Goal: Information Seeking & Learning: Check status

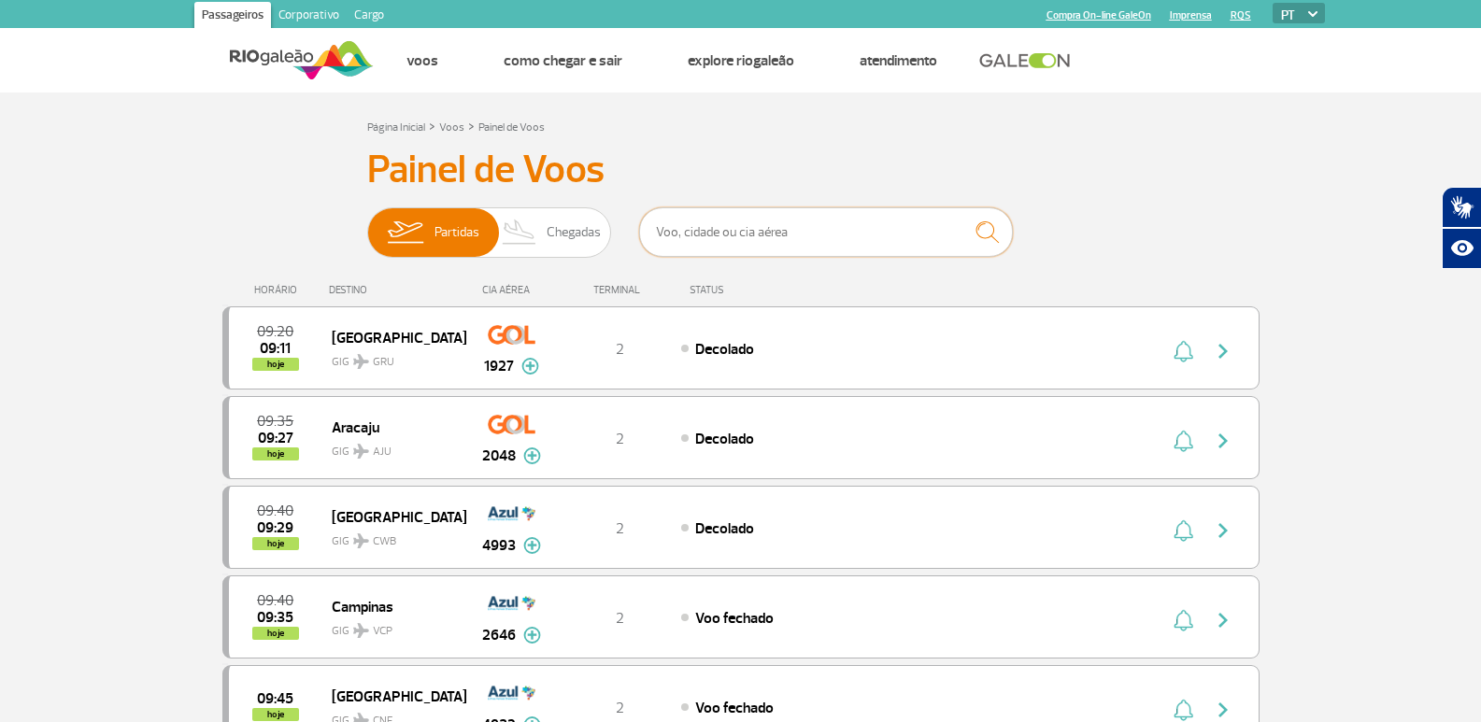
click at [713, 239] on input "text" at bounding box center [826, 232] width 374 height 50
click at [703, 235] on input "text" at bounding box center [826, 232] width 374 height 50
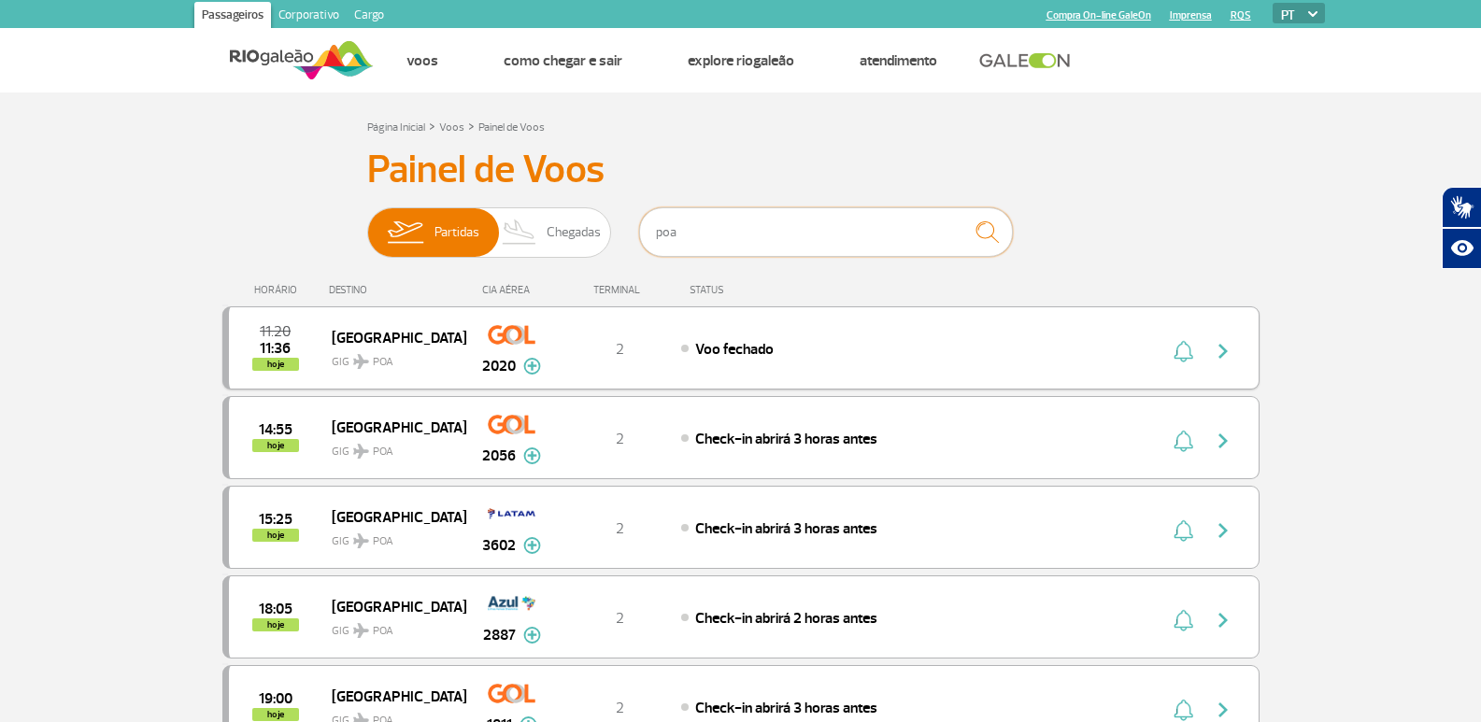
type input "poa"
click at [830, 355] on div "Voo fechado" at bounding box center [887, 348] width 412 height 21
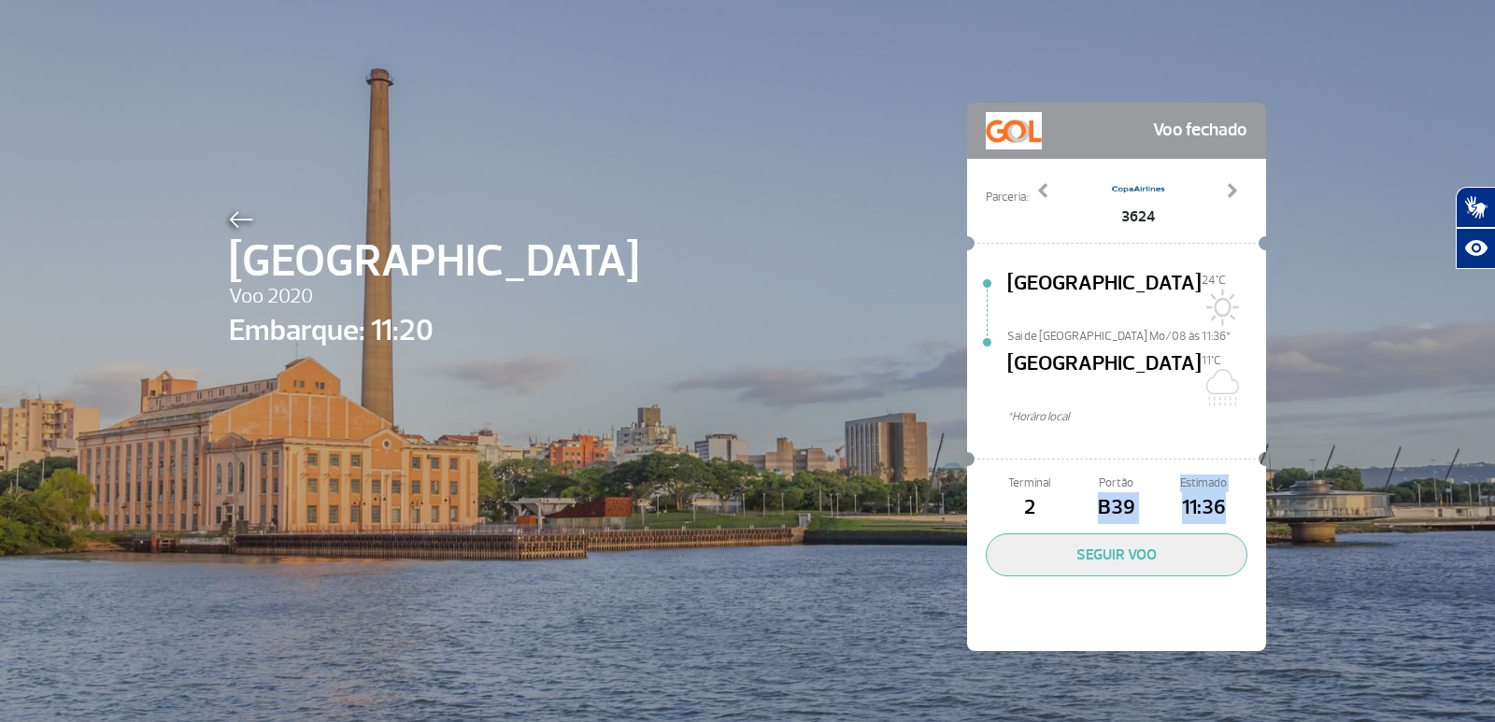
drag, startPoint x: 1092, startPoint y: 461, endPoint x: 1215, endPoint y: 461, distance: 123.3
click at [1215, 475] on div "Terminal 2 Portão B39 Estimado 11:36" at bounding box center [1117, 500] width 262 height 50
click at [1215, 492] on span "11:36" at bounding box center [1203, 508] width 87 height 32
click at [229, 211] on img at bounding box center [241, 219] width 24 height 17
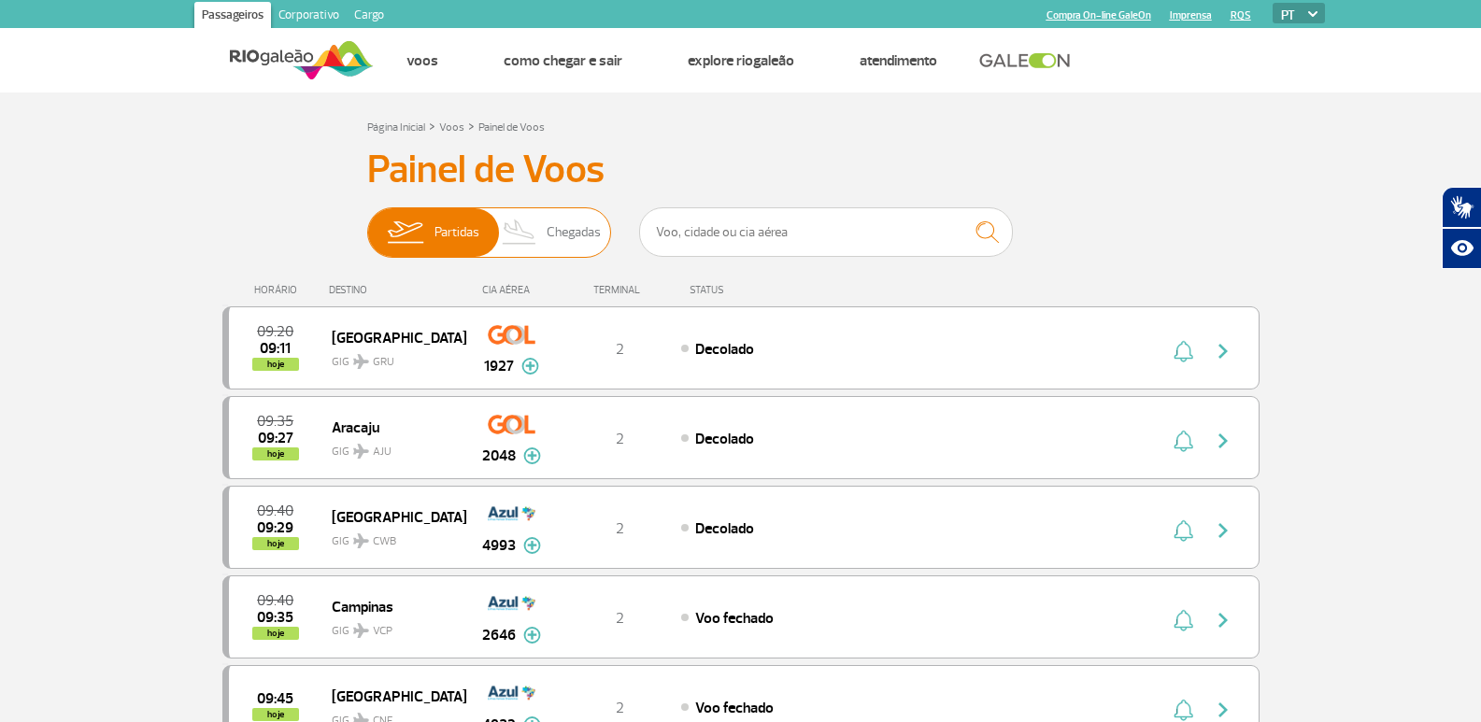
click at [546, 226] on img at bounding box center [519, 232] width 55 height 49
click at [367, 223] on input "Partidas Chegadas" at bounding box center [367, 223] width 0 height 0
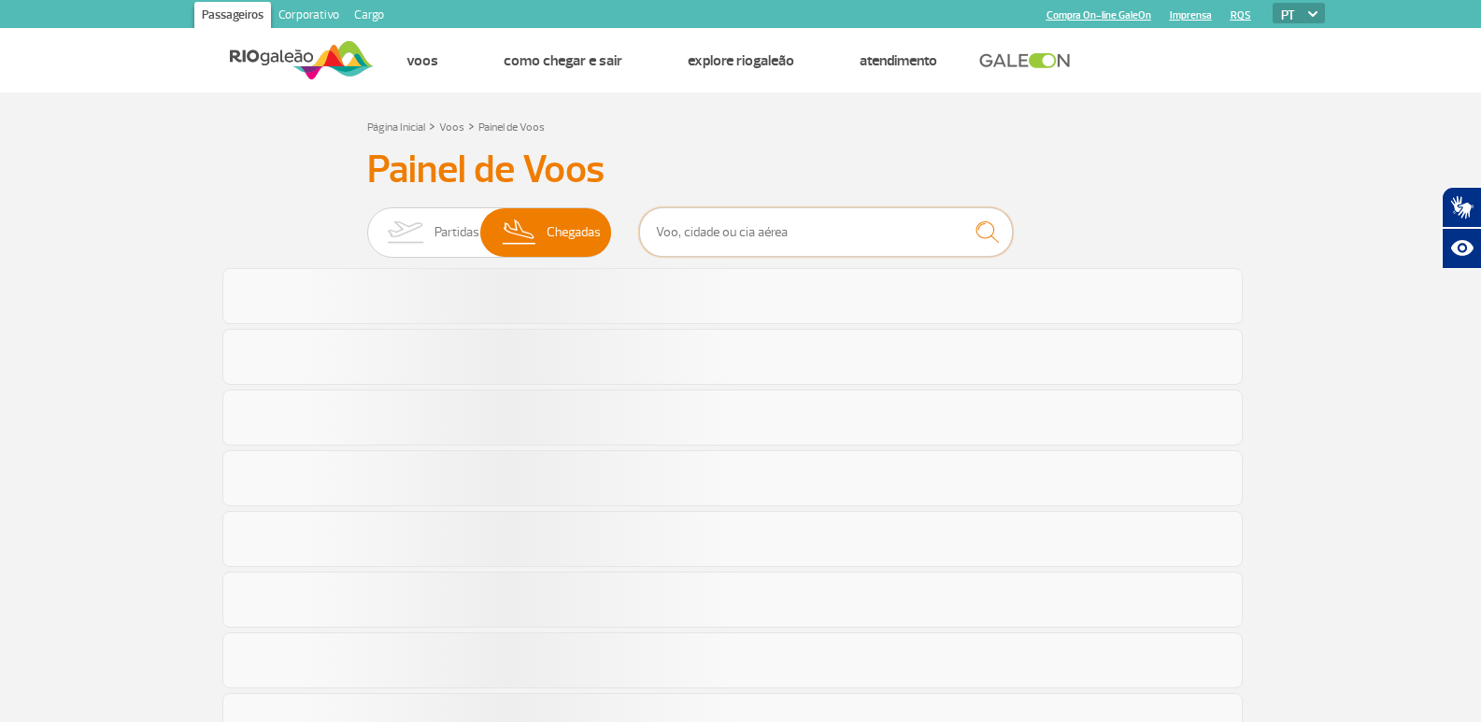
click at [832, 249] on input "text" at bounding box center [826, 232] width 374 height 50
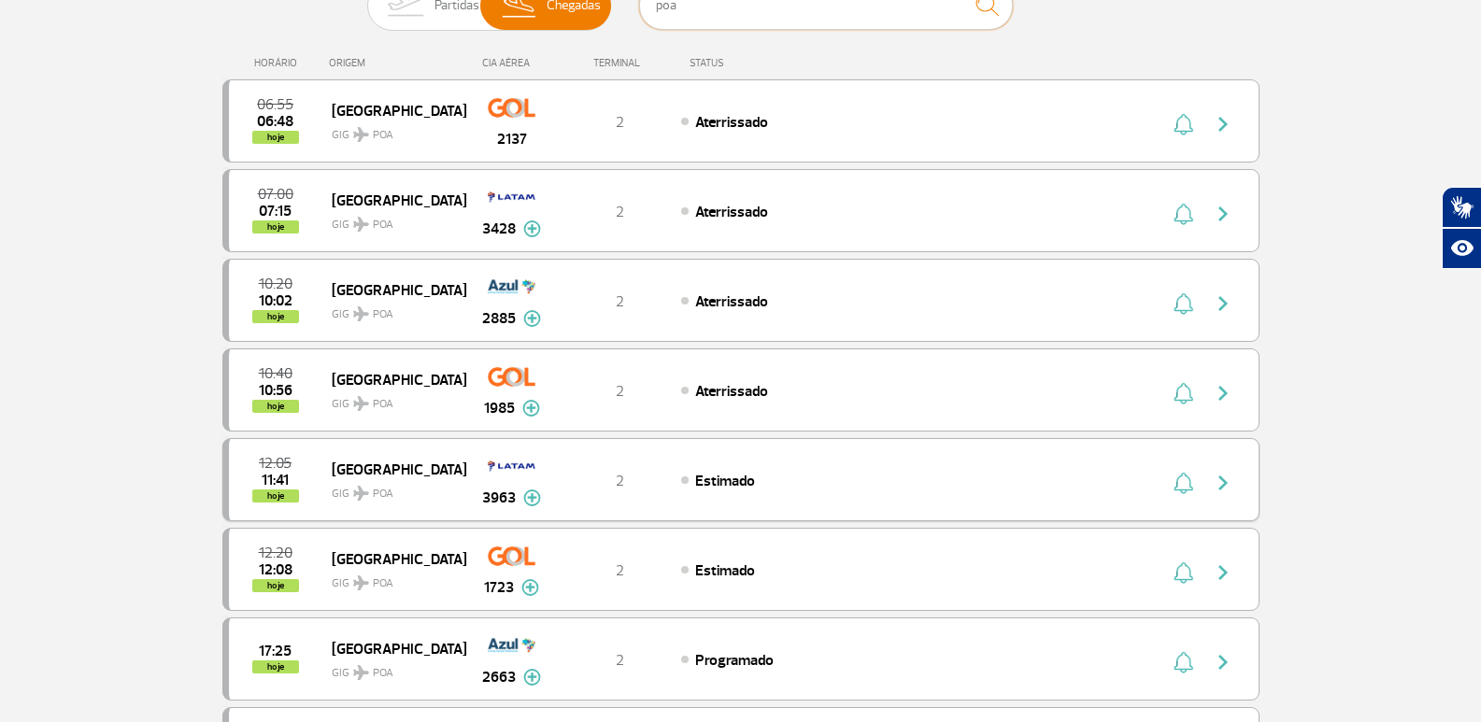
scroll to position [280, 0]
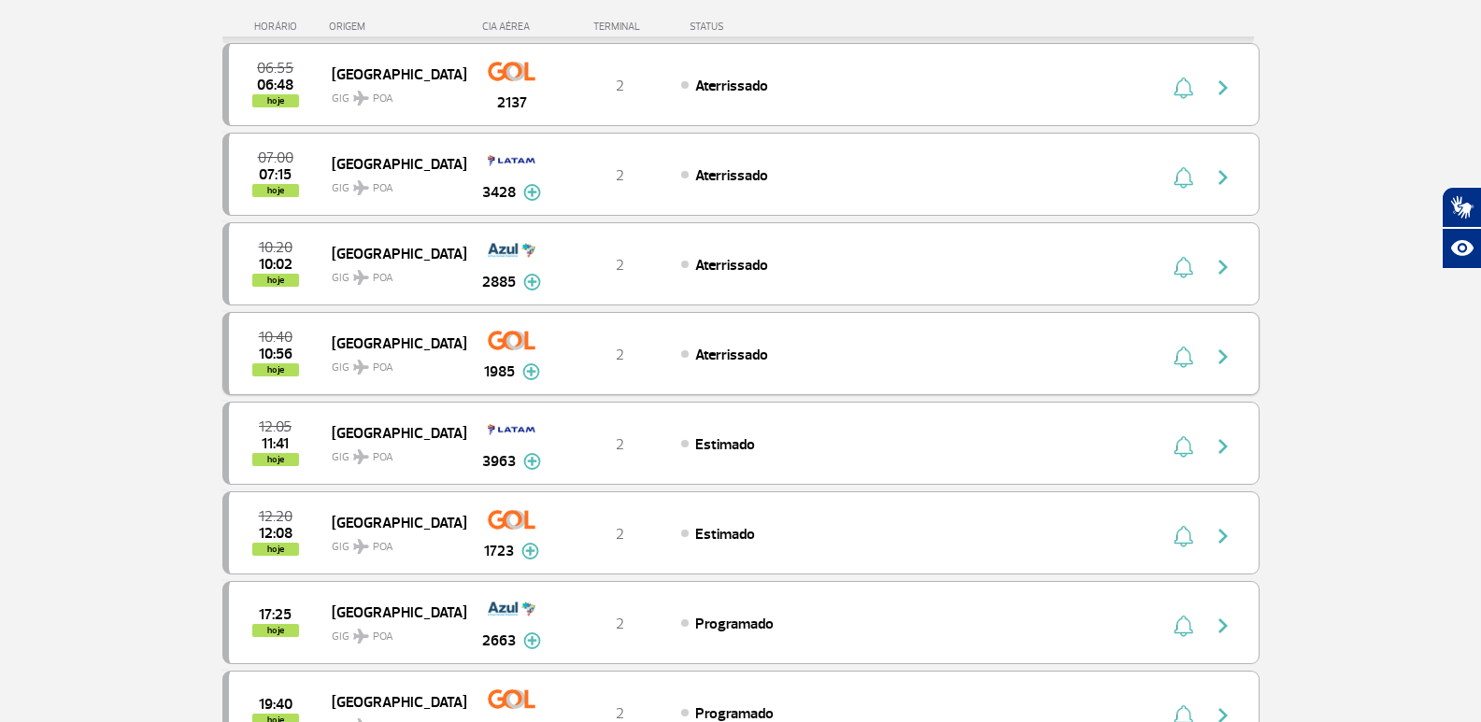
type input "poa"
click at [623, 348] on span "2" at bounding box center [620, 355] width 8 height 19
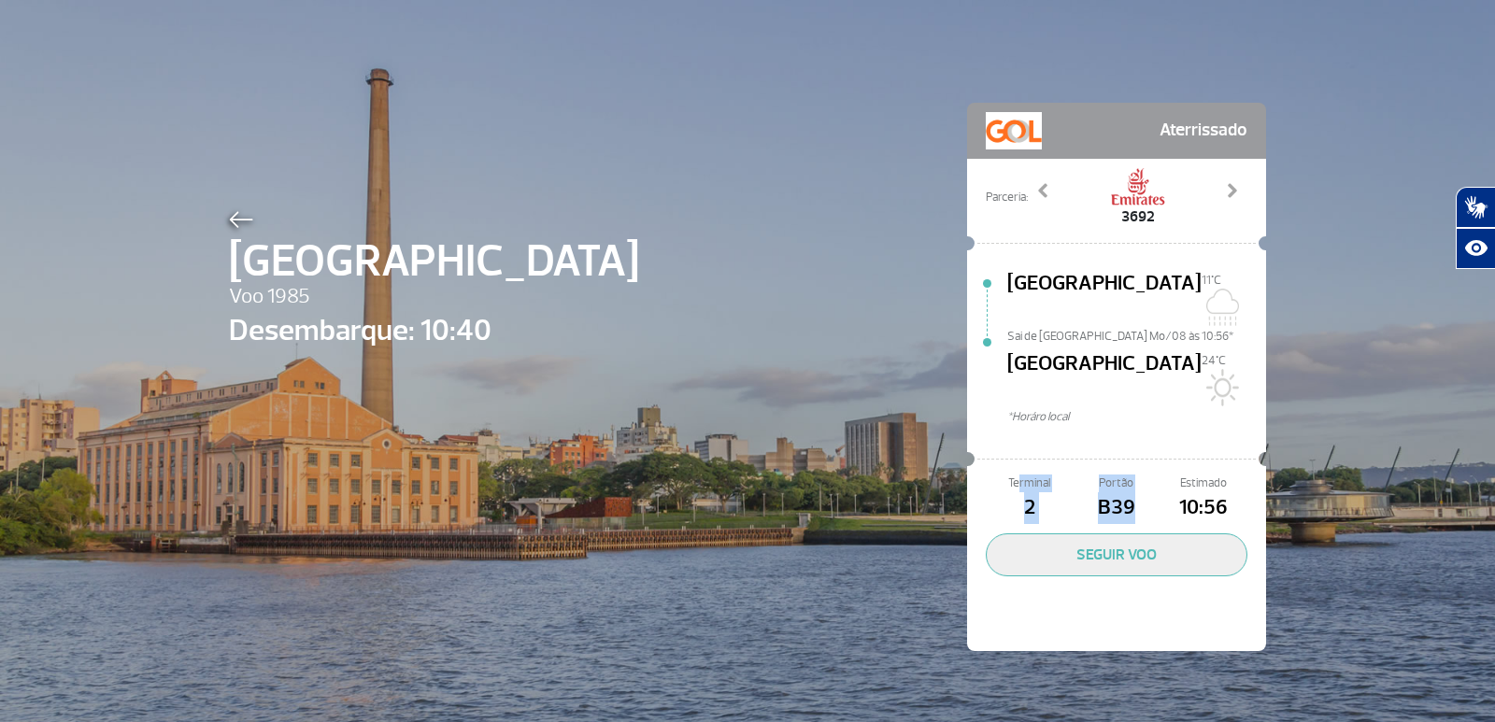
drag, startPoint x: 1010, startPoint y: 431, endPoint x: 1128, endPoint y: 458, distance: 121.7
click at [1128, 475] on div "Terminal 2 Portão B39 Estimado 10:56" at bounding box center [1117, 500] width 262 height 50
click at [1128, 492] on span "B39" at bounding box center [1115, 508] width 87 height 32
click at [233, 224] on img at bounding box center [241, 219] width 24 height 17
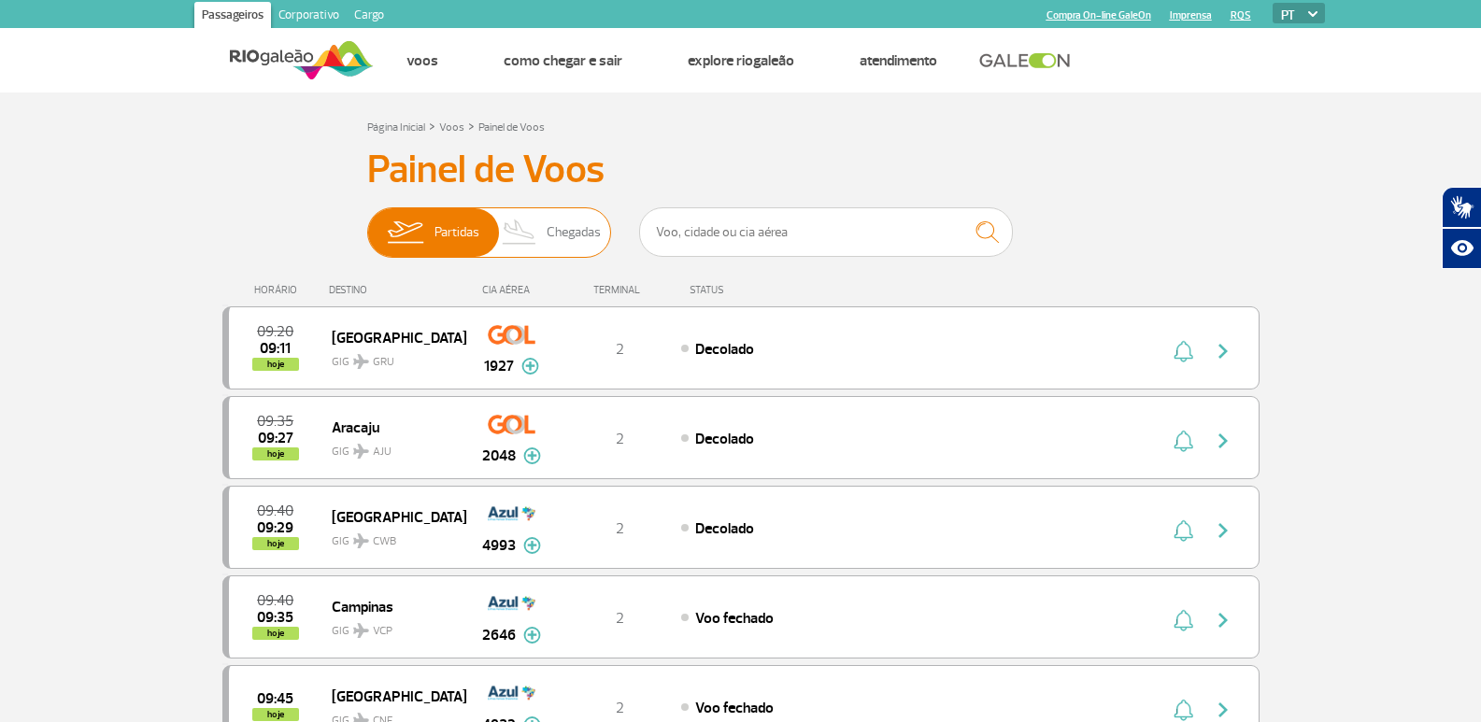
click at [576, 239] on span "Chegadas" at bounding box center [573, 232] width 54 height 49
click at [367, 223] on input "Partidas Chegadas" at bounding box center [367, 223] width 0 height 0
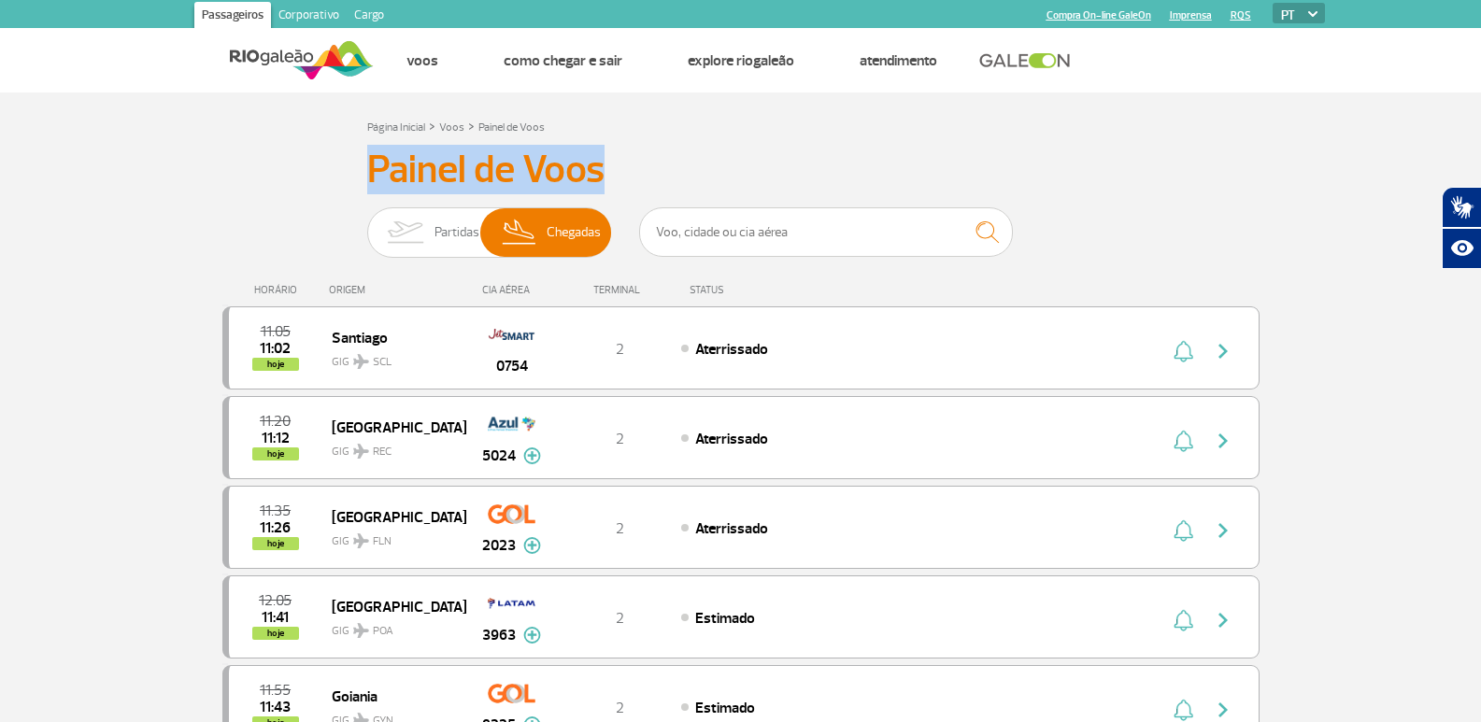
drag, startPoint x: 609, startPoint y: 177, endPoint x: 341, endPoint y: 152, distance: 269.2
